Goal: Answer question/provide support

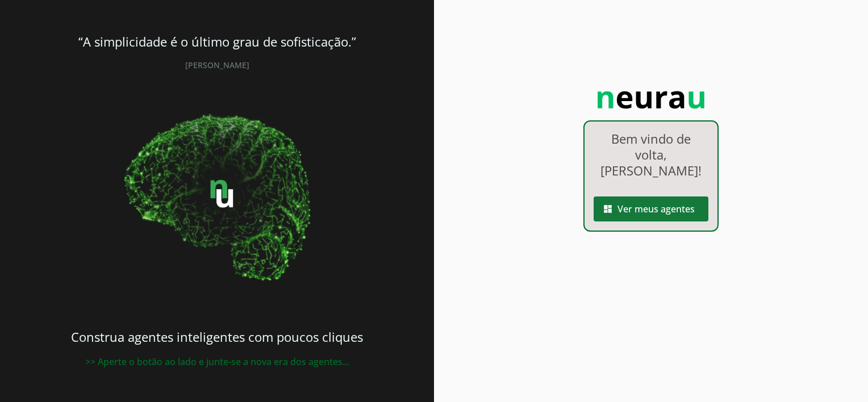
click at [654, 200] on span at bounding box center [650, 208] width 115 height 27
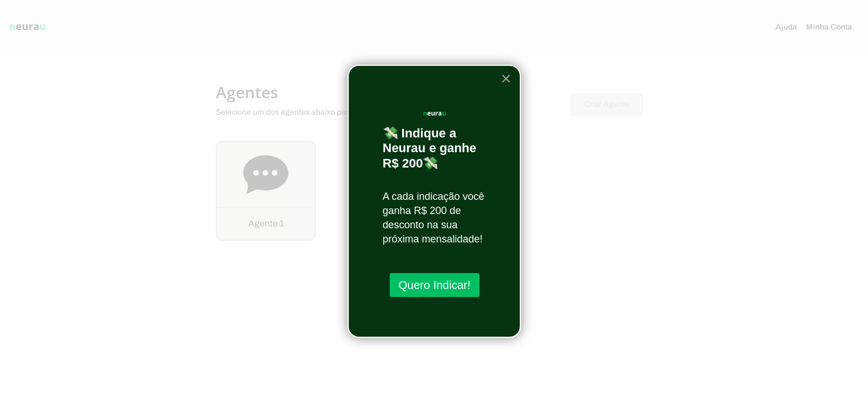
click at [509, 77] on button "×" at bounding box center [505, 78] width 11 height 18
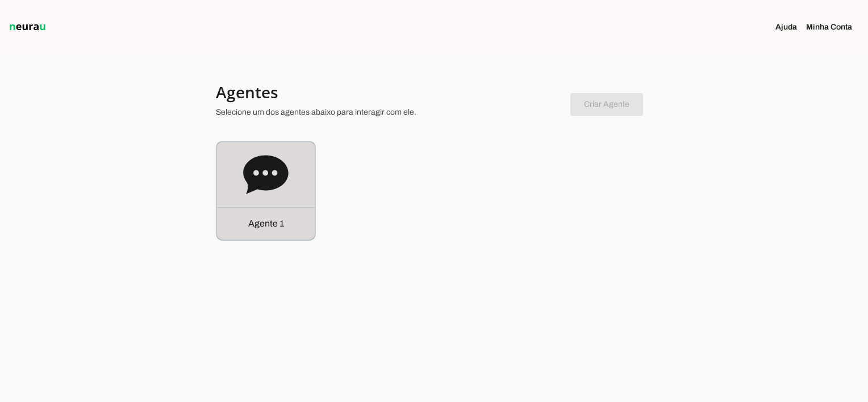
click at [270, 225] on p "Agente 1" at bounding box center [266, 224] width 36 height 14
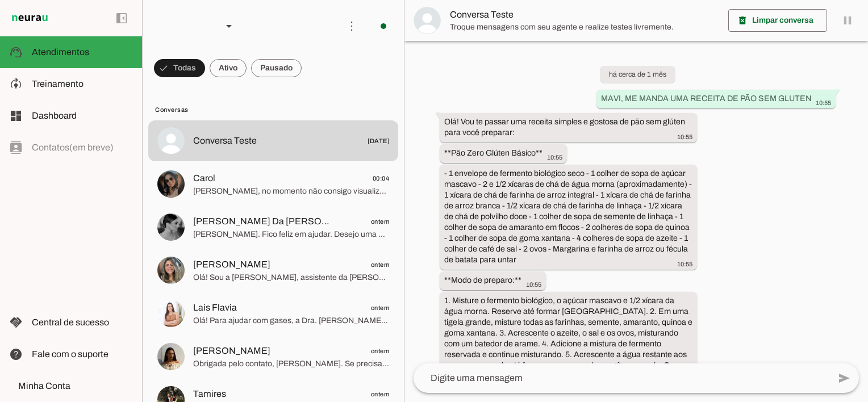
scroll to position [3073, 0]
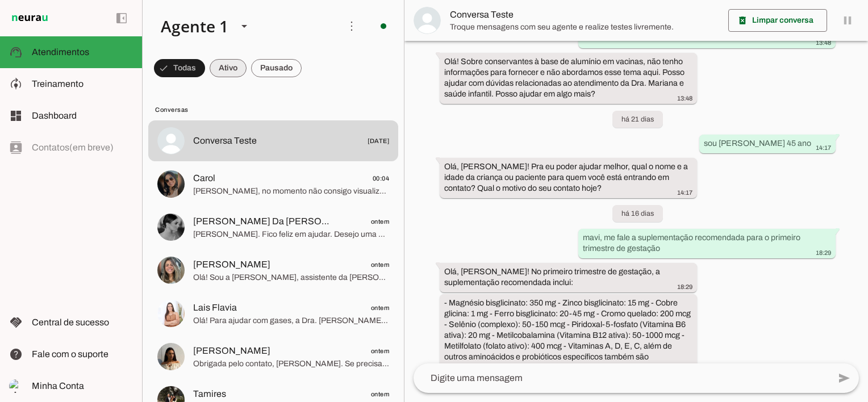
click at [220, 66] on span at bounding box center [228, 68] width 37 height 27
click at [182, 69] on span at bounding box center [174, 68] width 41 height 27
click at [217, 67] on span at bounding box center [228, 68] width 37 height 27
click at [282, 72] on span at bounding box center [276, 68] width 51 height 27
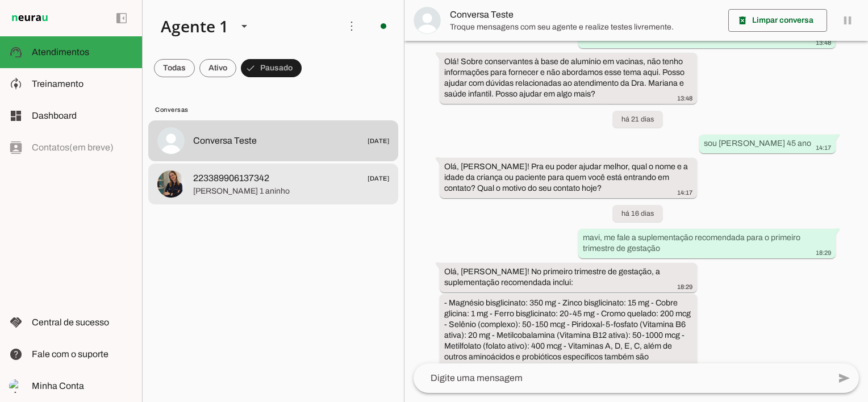
click at [220, 189] on span "[PERSON_NAME] 1 aninho" at bounding box center [291, 191] width 196 height 11
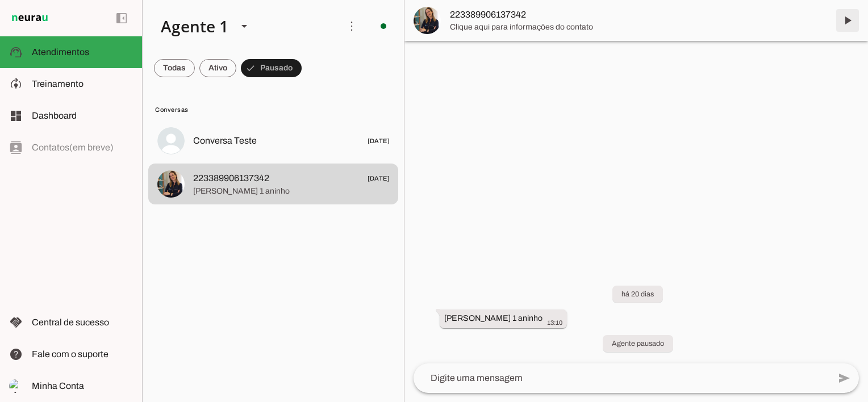
click at [849, 16] on span at bounding box center [846, 20] width 27 height 27
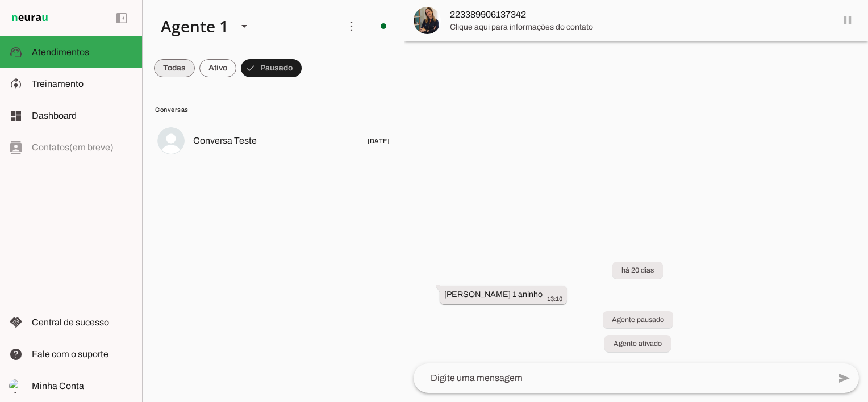
click at [181, 69] on span at bounding box center [174, 68] width 41 height 27
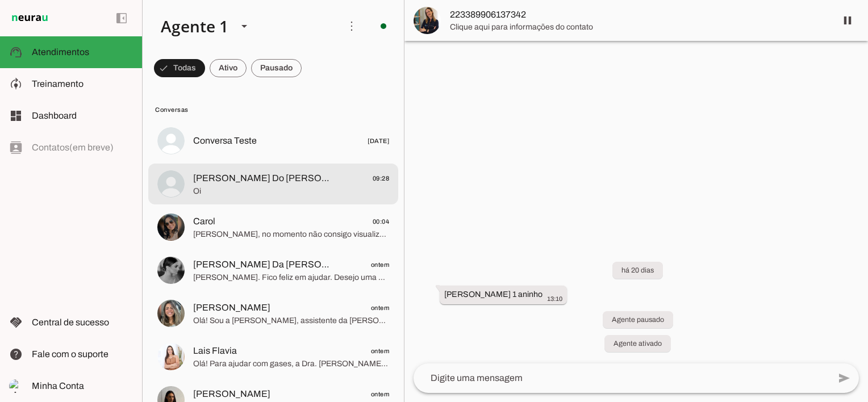
click at [257, 182] on span "[PERSON_NAME] Do [PERSON_NAME]" at bounding box center [263, 178] width 141 height 14
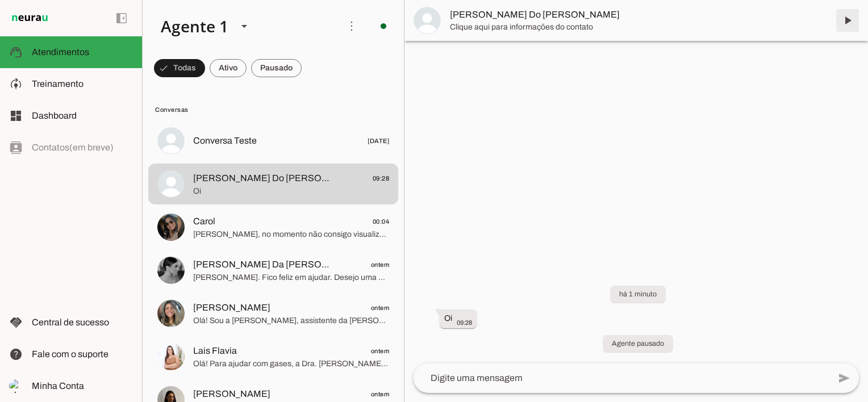
click at [847, 17] on span at bounding box center [846, 20] width 27 height 27
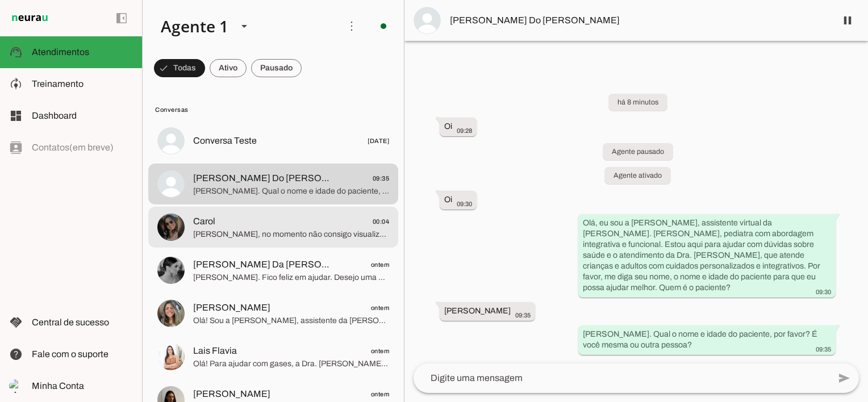
click at [238, 238] on span "[PERSON_NAME], no momento não consigo visualizar as imagens. Por favor, descrev…" at bounding box center [291, 234] width 196 height 11
